Goal: Find specific page/section

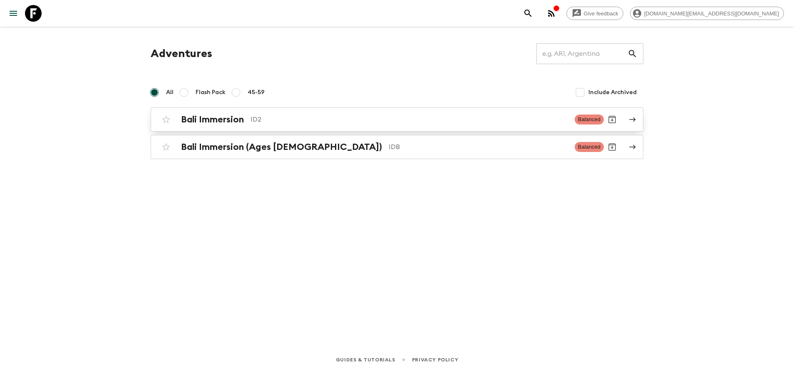
click at [239, 119] on h2 "Bali Immersion" at bounding box center [212, 119] width 63 height 11
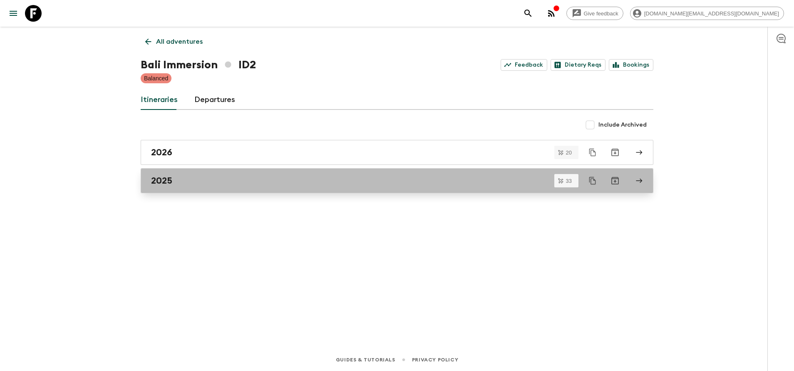
click at [208, 187] on link "2025" at bounding box center [397, 180] width 512 height 25
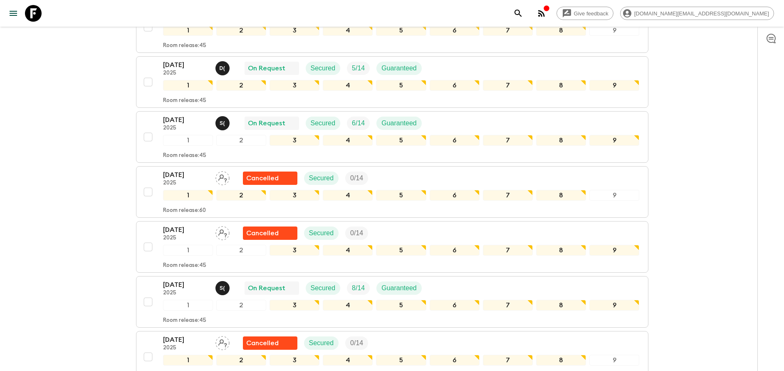
scroll to position [811, 0]
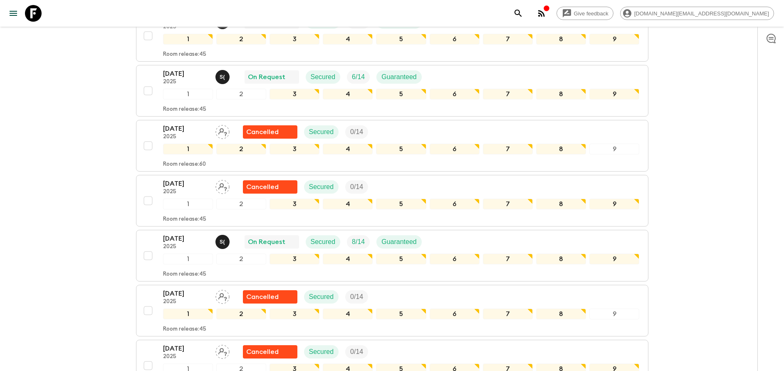
click at [72, 239] on div "Give feedback [DOMAIN_NAME][EMAIL_ADDRESS][DOMAIN_NAME] All itineraries Bali Im…" at bounding box center [392, 212] width 784 height 2046
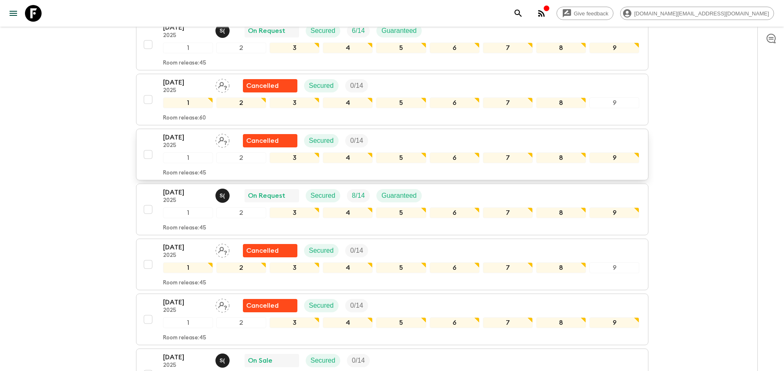
scroll to position [873, 0]
